Goal: Task Accomplishment & Management: Manage account settings

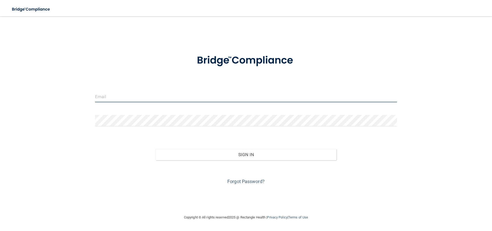
click at [114, 95] on input "email" at bounding box center [246, 97] width 302 height 12
type input "[EMAIL_ADDRESS][DOMAIN_NAME]"
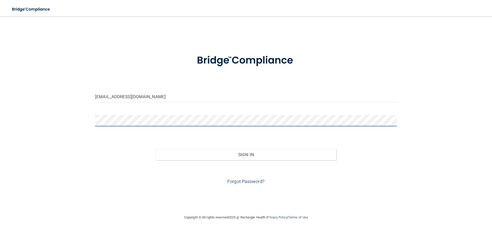
click at [155, 149] on button "Sign In" at bounding box center [245, 154] width 181 height 11
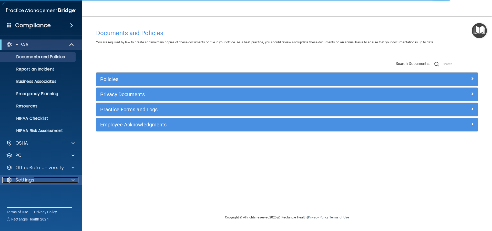
click at [60, 150] on div "Settings" at bounding box center [33, 180] width 63 height 6
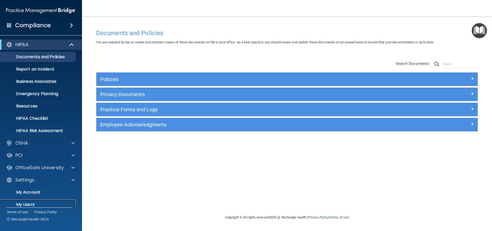
click at [44, 150] on p "My Users" at bounding box center [38, 204] width 70 height 5
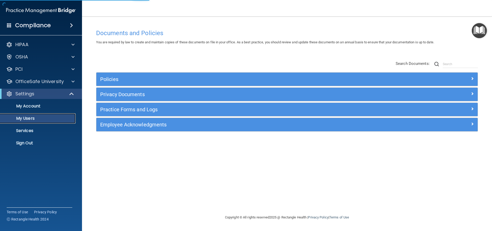
select select "20"
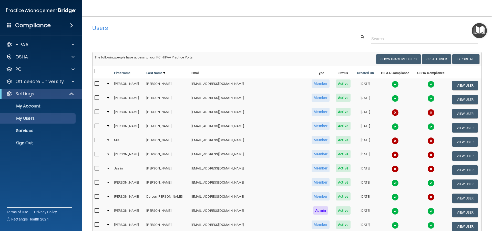
click at [95, 112] on input "checkbox" at bounding box center [97, 112] width 6 height 4
checkbox input "true"
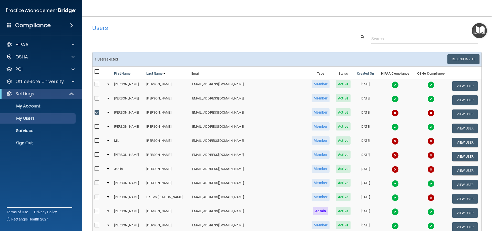
click at [97, 140] on input "checkbox" at bounding box center [97, 141] width 6 height 4
checkbox input "true"
click at [97, 150] on input "checkbox" at bounding box center [97, 155] width 6 height 4
checkbox input "true"
click at [97, 150] on input "checkbox" at bounding box center [97, 169] width 6 height 4
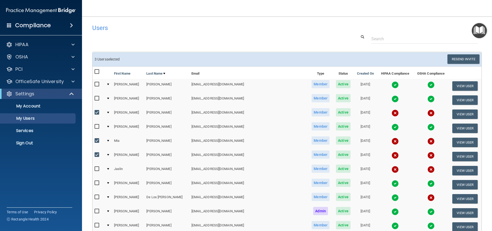
checkbox input "true"
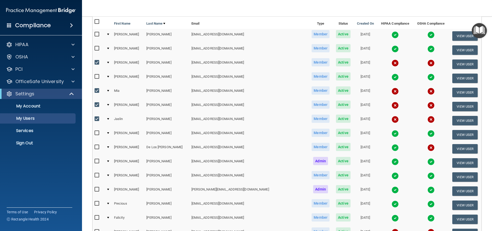
scroll to position [77, 0]
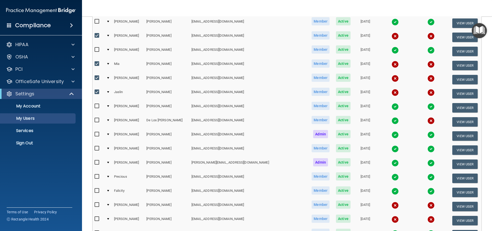
click at [96, 120] on input "checkbox" at bounding box center [97, 120] width 6 height 4
checkbox input "true"
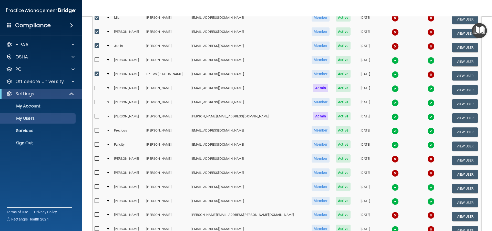
scroll to position [128, 0]
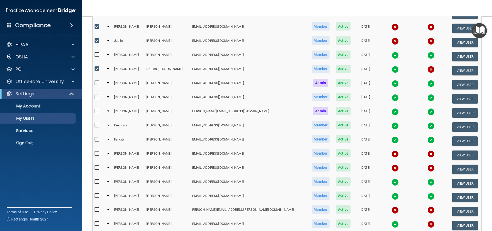
click at [96, 150] on input "checkbox" at bounding box center [97, 167] width 6 height 4
checkbox input "true"
click at [96, 150] on input "checkbox" at bounding box center [97, 209] width 6 height 4
checkbox input "true"
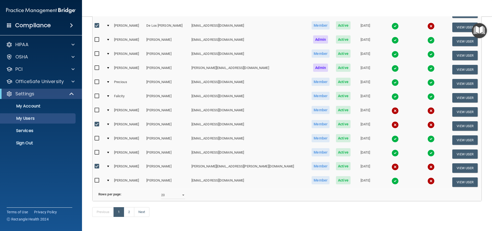
scroll to position [179, 0]
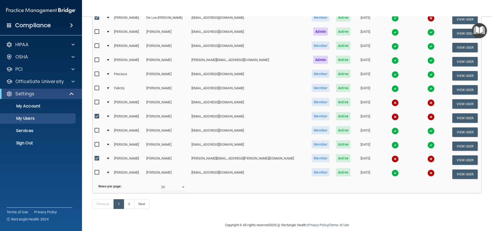
click at [95, 150] on input "checkbox" at bounding box center [97, 172] width 6 height 4
checkbox input "true"
click at [128, 150] on link "2" at bounding box center [129, 204] width 10 height 10
select select "20"
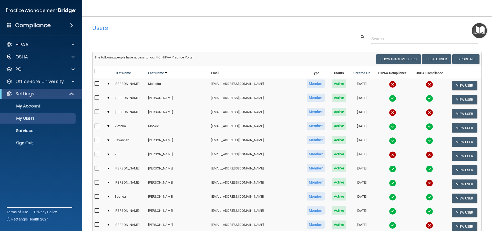
click at [96, 84] on input "checkbox" at bounding box center [97, 84] width 6 height 4
checkbox input "true"
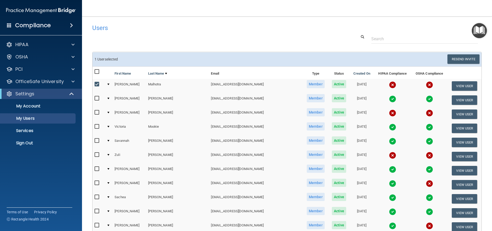
click at [97, 113] on input "checkbox" at bounding box center [97, 112] width 6 height 4
checkbox input "true"
click at [96, 150] on input "checkbox" at bounding box center [97, 155] width 6 height 4
checkbox input "true"
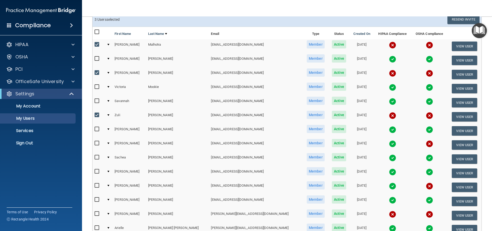
scroll to position [51, 0]
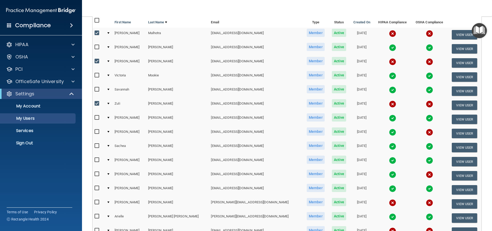
click at [98, 132] on input "checkbox" at bounding box center [97, 132] width 6 height 4
checkbox input "true"
click at [96, 150] on input "checkbox" at bounding box center [97, 174] width 6 height 4
checkbox input "true"
click at [97, 150] on input "checkbox" at bounding box center [97, 202] width 6 height 4
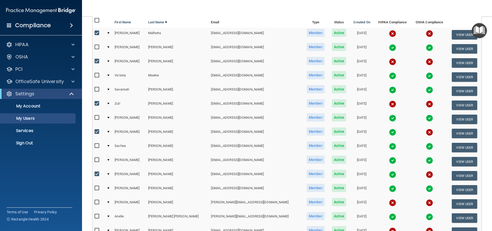
checkbox input "true"
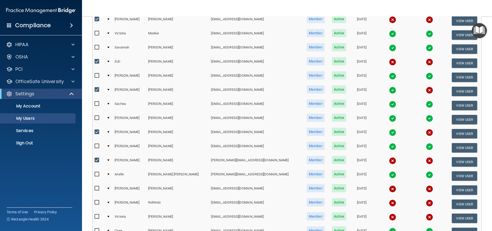
scroll to position [102, 0]
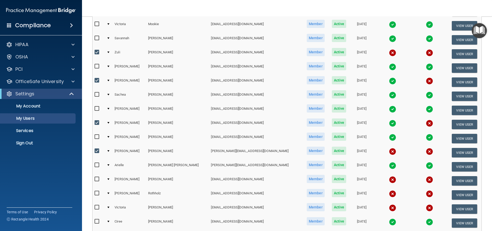
click at [96, 150] on input "checkbox" at bounding box center [97, 207] width 6 height 4
checkbox input "true"
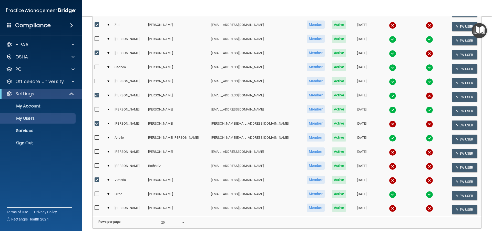
scroll to position [179, 0]
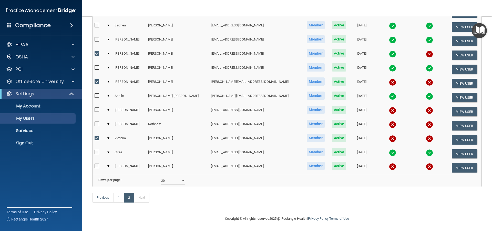
click at [97, 150] on input "checkbox" at bounding box center [97, 166] width 6 height 4
checkbox input "true"
click at [119, 150] on link "1" at bounding box center [118, 198] width 10 height 10
select select "20"
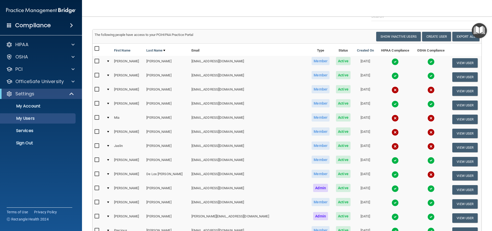
scroll to position [51, 0]
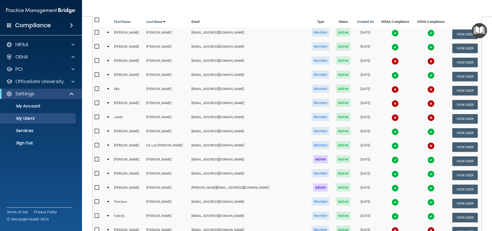
click at [97, 60] on input "checkbox" at bounding box center [97, 61] width 6 height 4
checkbox input "true"
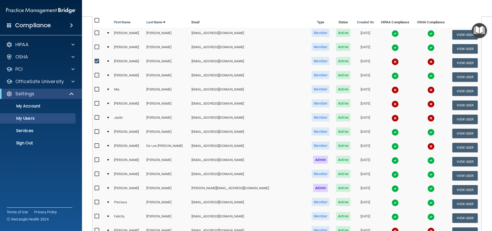
scroll to position [52, 0]
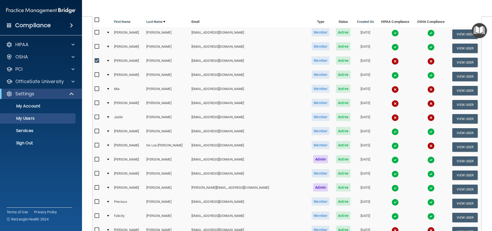
click at [97, 90] on input "checkbox" at bounding box center [97, 89] width 6 height 4
checkbox input "true"
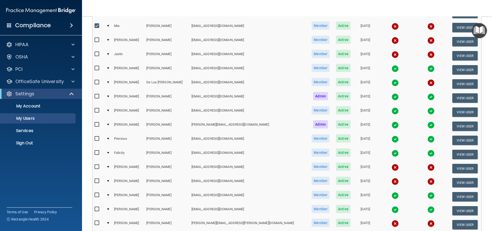
scroll to position [180, 0]
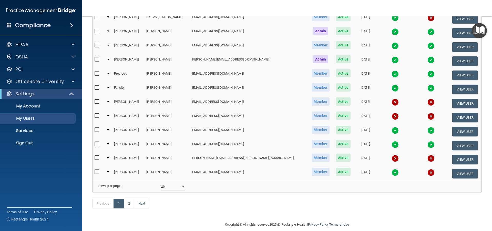
click at [99, 150] on input "checkbox" at bounding box center [97, 172] width 6 height 4
checkbox input "true"
click at [97, 150] on label at bounding box center [97, 158] width 6 height 6
click at [97, 150] on input "checkbox" at bounding box center [97, 158] width 6 height 4
checkbox input "true"
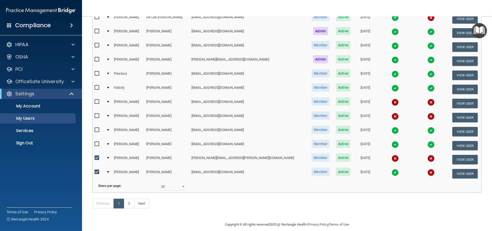
click at [97, 115] on input "checkbox" at bounding box center [97, 116] width 6 height 4
checkbox input "true"
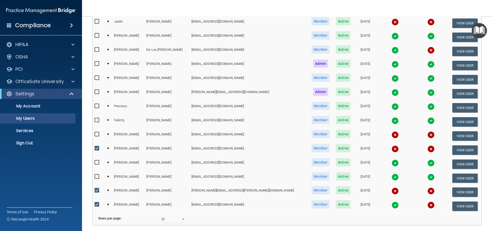
scroll to position [77, 0]
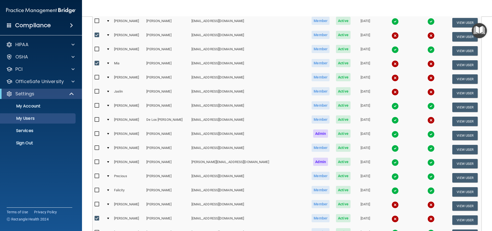
click at [97, 120] on input "checkbox" at bounding box center [97, 120] width 6 height 4
checkbox input "true"
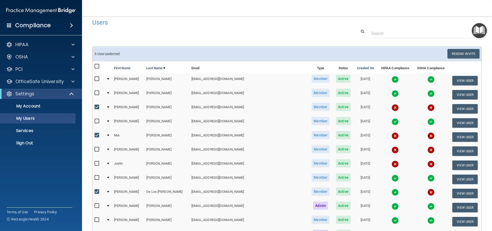
scroll to position [0, 0]
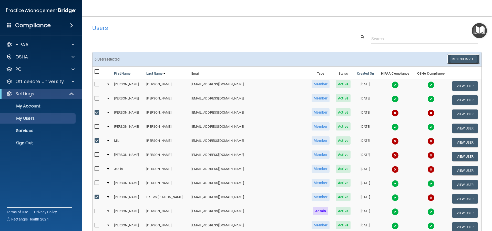
click at [261, 60] on button "Resend Invite" at bounding box center [463, 58] width 32 height 9
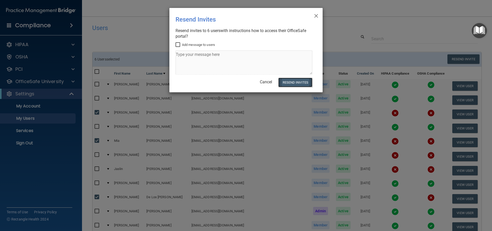
click at [261, 81] on button "Resend Invites" at bounding box center [295, 82] width 34 height 9
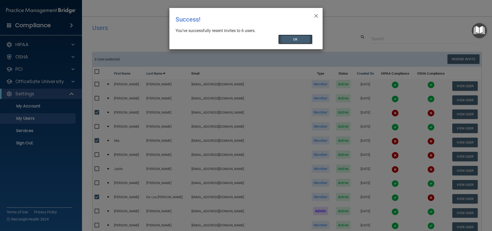
click at [261, 39] on button "OK" at bounding box center [295, 39] width 34 height 9
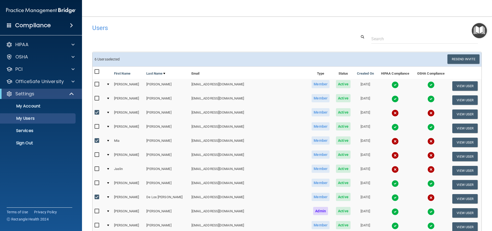
scroll to position [193, 0]
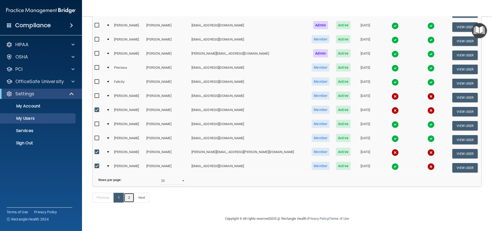
click at [129, 150] on link "2" at bounding box center [129, 198] width 10 height 10
select select "20"
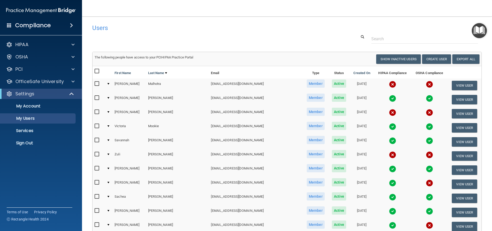
click at [97, 83] on input "checkbox" at bounding box center [97, 84] width 6 height 4
checkbox input "true"
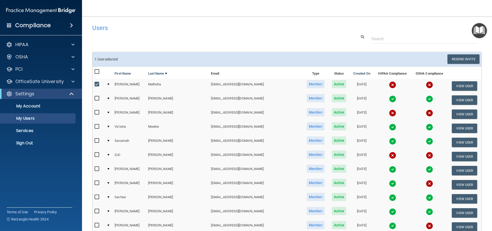
click at [96, 112] on input "checkbox" at bounding box center [97, 112] width 6 height 4
checkbox input "true"
click at [97, 150] on input "checkbox" at bounding box center [97, 155] width 6 height 4
checkbox input "true"
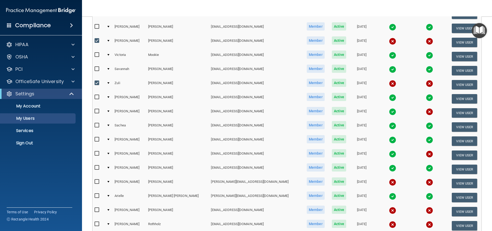
scroll to position [77, 0]
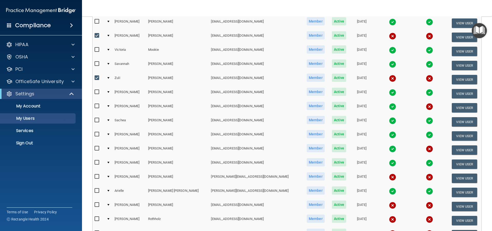
click at [95, 107] on input "checkbox" at bounding box center [97, 106] width 6 height 4
checkbox input "true"
click at [97, 149] on input "checkbox" at bounding box center [97, 148] width 6 height 4
checkbox input "true"
click at [99, 150] on input "checkbox" at bounding box center [97, 176] width 6 height 4
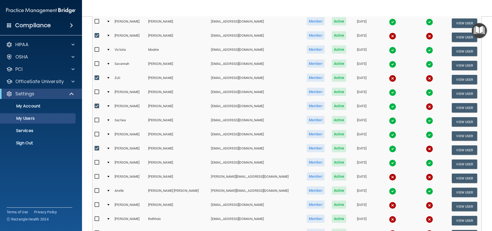
checkbox input "true"
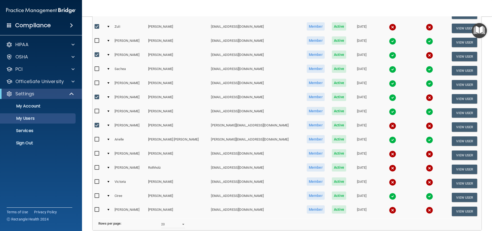
click at [96, 150] on input "checkbox" at bounding box center [97, 181] width 6 height 4
checkbox input "true"
click at [98, 150] on input "checkbox" at bounding box center [97, 209] width 6 height 4
checkbox input "true"
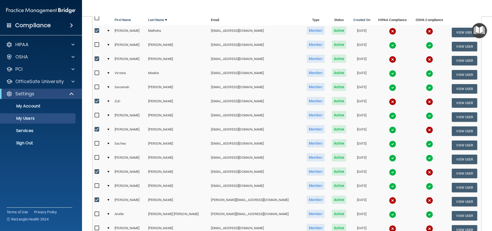
scroll to position [0, 0]
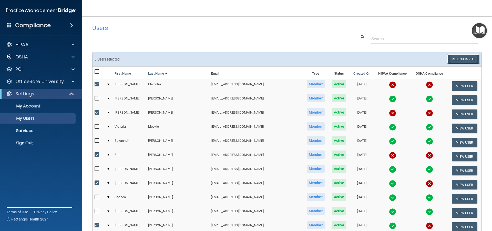
click at [261, 59] on button "Resend Invite" at bounding box center [463, 58] width 32 height 9
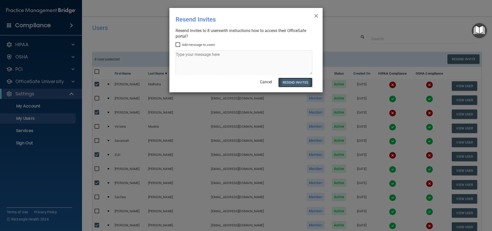
click at [261, 80] on button "Resend Invites" at bounding box center [295, 82] width 34 height 9
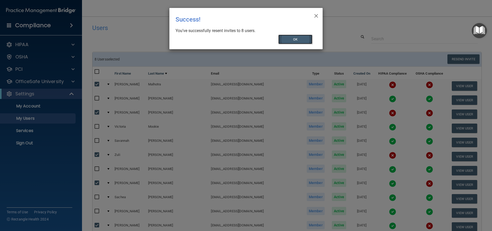
click at [261, 42] on button "OK" at bounding box center [295, 39] width 34 height 9
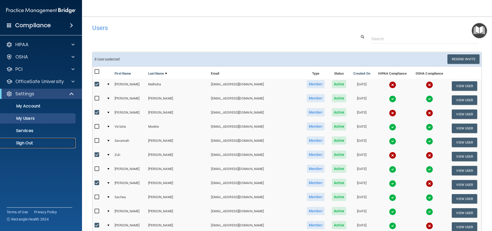
click at [29, 140] on link "Sign Out" at bounding box center [35, 143] width 81 height 10
